Goal: Task Accomplishment & Management: Manage account settings

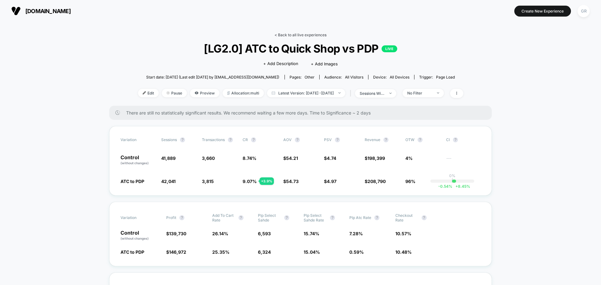
click at [291, 36] on link "< Back to all live experiences" at bounding box center [300, 35] width 52 height 5
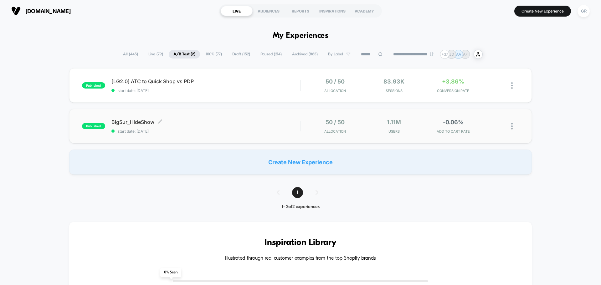
click at [238, 133] on span "start date: [DATE]" at bounding box center [205, 131] width 189 height 5
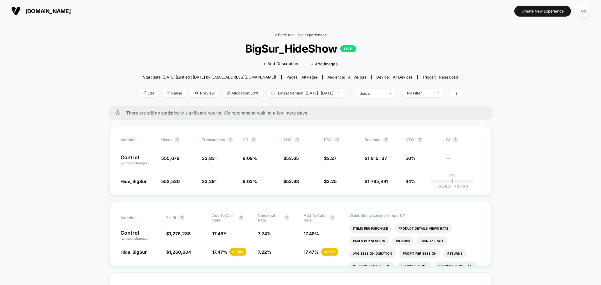
click at [301, 35] on link "< Back to all live experiences" at bounding box center [300, 35] width 52 height 5
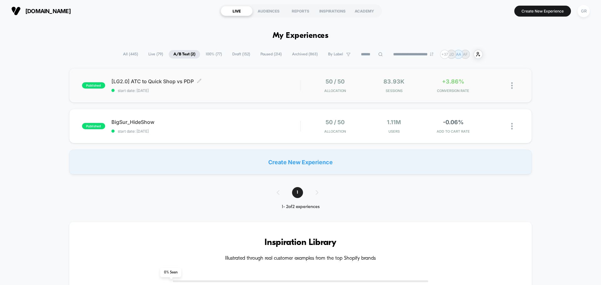
click at [241, 89] on span "start date: [DATE]" at bounding box center [205, 90] width 189 height 5
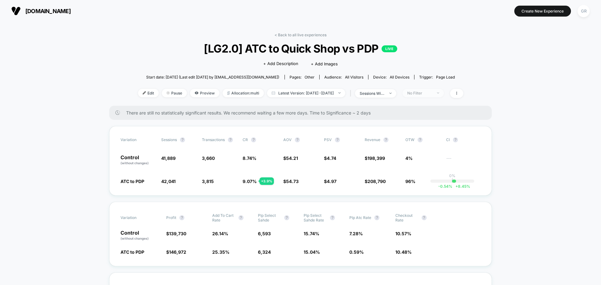
click at [432, 91] on div "No Filter" at bounding box center [419, 93] width 25 height 5
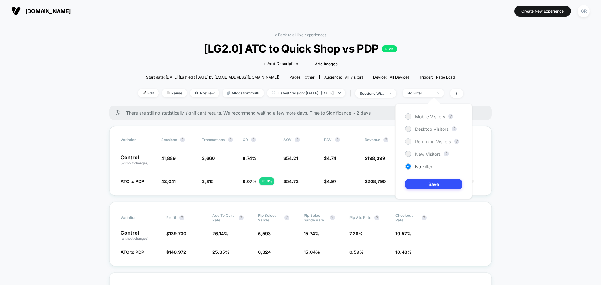
click at [420, 143] on span "Returning Visitors" at bounding box center [433, 141] width 36 height 5
click at [428, 181] on button "Save" at bounding box center [433, 184] width 57 height 10
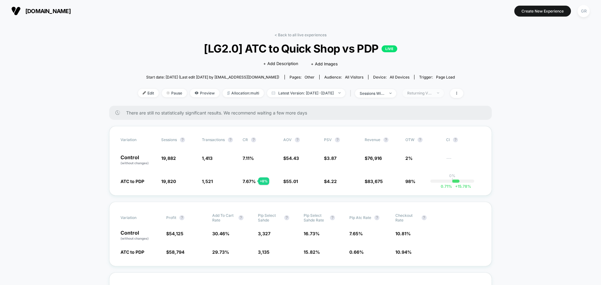
click at [432, 91] on div "Returning Visitors" at bounding box center [419, 93] width 25 height 5
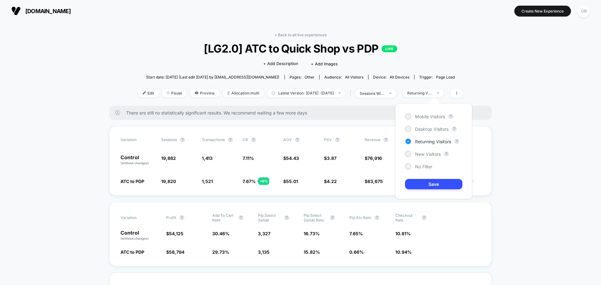
click at [420, 158] on div "Mobile Visitors ? Desktop Visitors ? Returning Visitors ? New Visitors ? No Fil…" at bounding box center [433, 151] width 77 height 95
click at [415, 153] on span "New Visitors" at bounding box center [428, 153] width 26 height 5
click at [430, 184] on button "Save" at bounding box center [433, 184] width 57 height 10
